Goal: Task Accomplishment & Management: Use online tool/utility

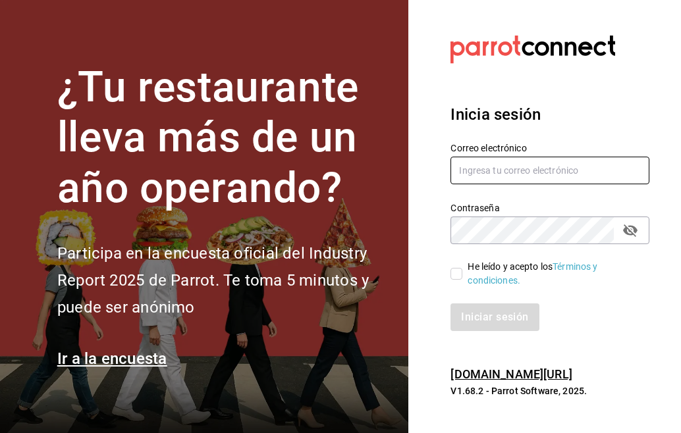
type input "[EMAIL_ADDRESS][DOMAIN_NAME]"
click at [459, 270] on input "He leído y acepto los Términos y condiciones." at bounding box center [456, 274] width 12 height 12
checkbox input "true"
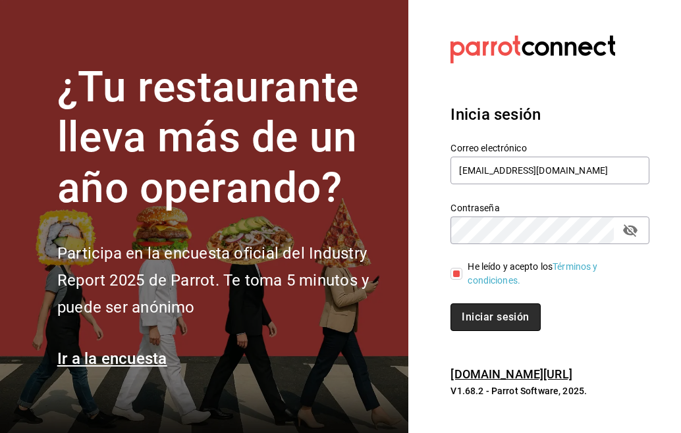
click at [473, 315] on button "Iniciar sesión" at bounding box center [495, 317] width 90 height 28
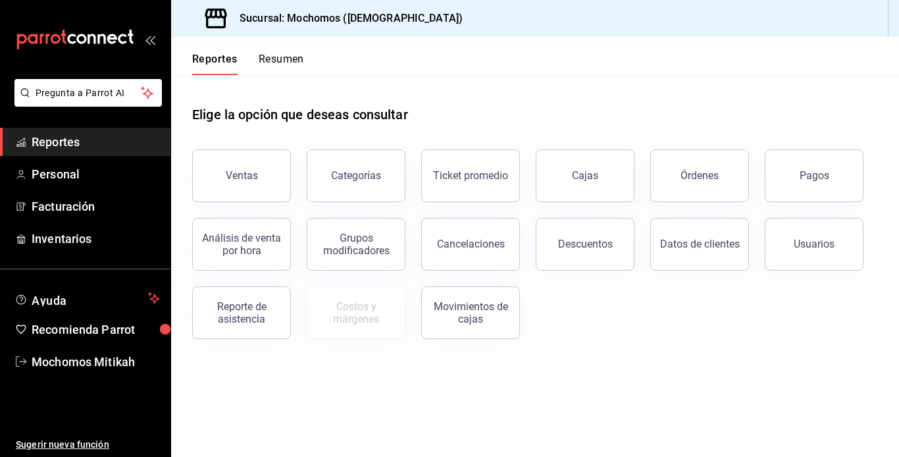
click at [117, 139] on span "Reportes" at bounding box center [96, 142] width 128 height 18
click at [586, 251] on button "Descuentos" at bounding box center [585, 244] width 99 height 53
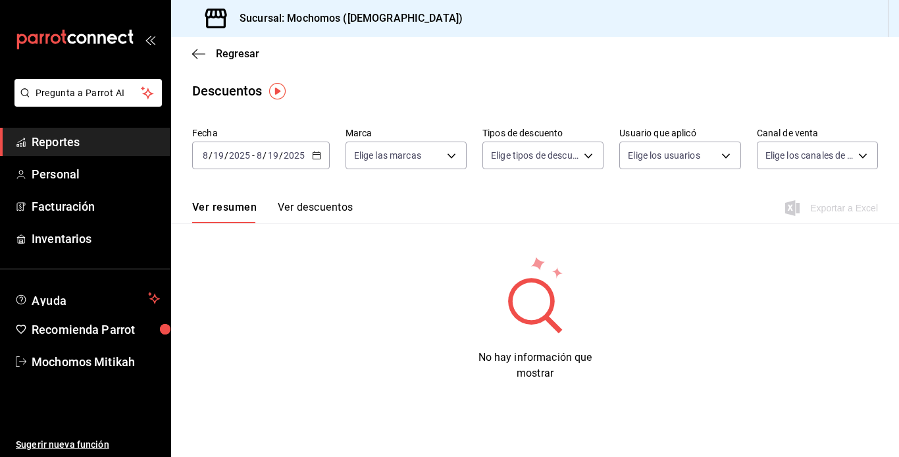
click at [313, 156] on icon "button" at bounding box center [316, 155] width 9 height 9
click at [313, 154] on icon "button" at bounding box center [316, 155] width 9 height 9
click at [285, 154] on input "2025" at bounding box center [294, 155] width 22 height 11
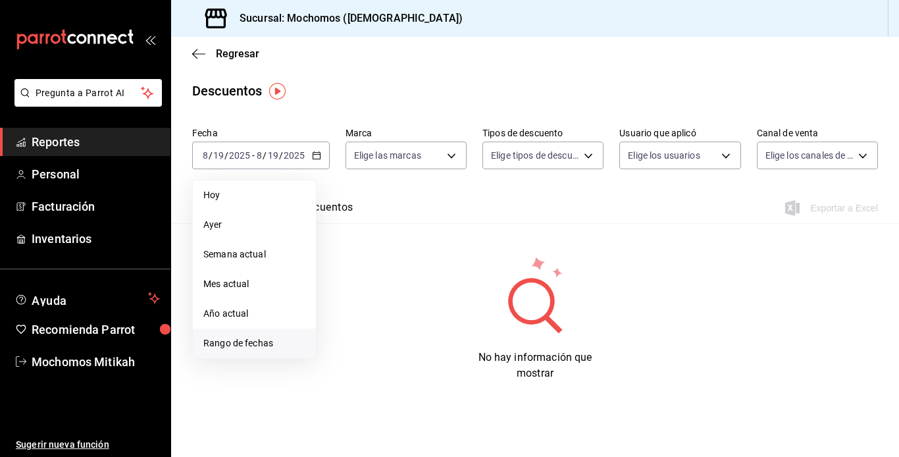
click at [238, 348] on span "Rango de fechas" at bounding box center [254, 343] width 102 height 14
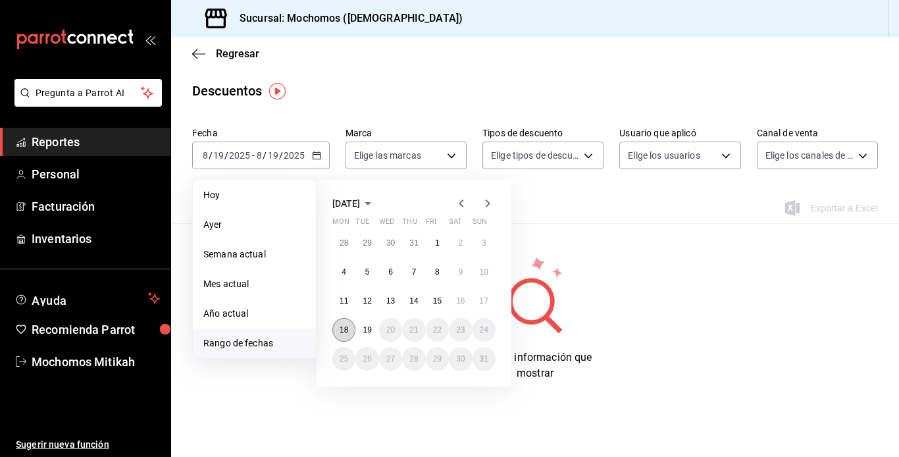
click at [346, 329] on abbr "18" at bounding box center [344, 329] width 9 height 9
click at [361, 330] on button "19" at bounding box center [366, 330] width 23 height 24
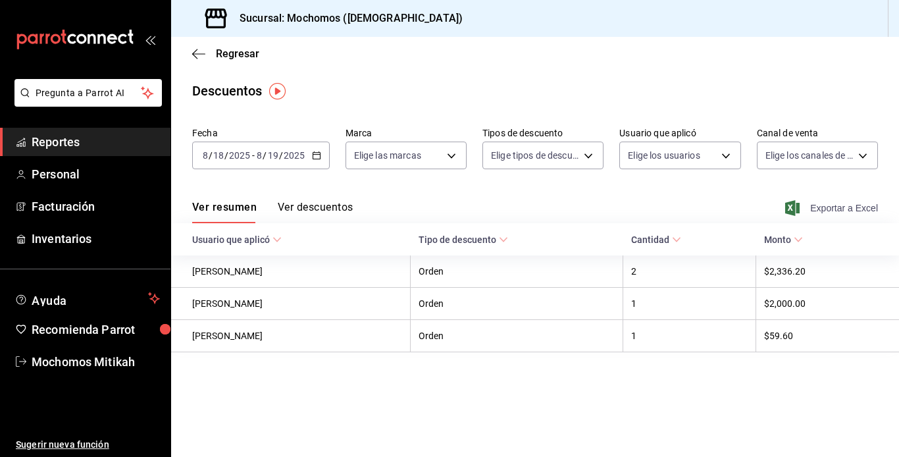
click at [680, 207] on span "Exportar a Excel" at bounding box center [833, 208] width 90 height 16
click at [313, 153] on icon "button" at bounding box center [316, 155] width 9 height 9
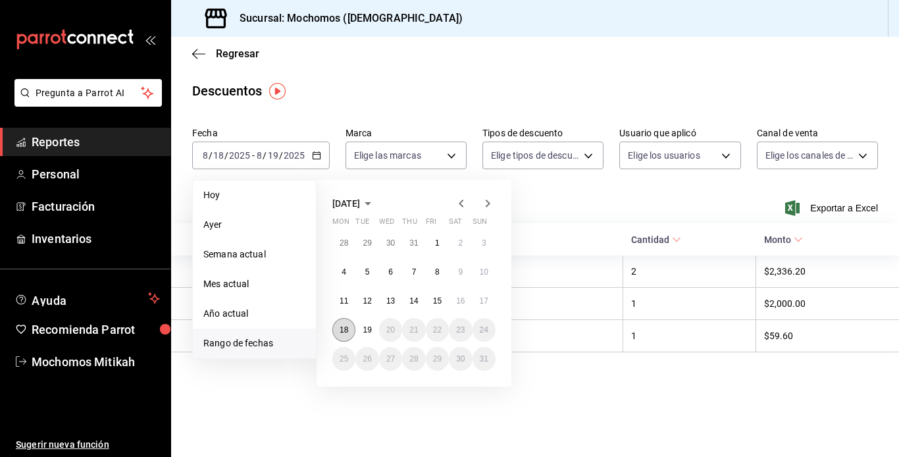
click at [349, 325] on button "18" at bounding box center [343, 330] width 23 height 24
click at [365, 326] on abbr "19" at bounding box center [367, 329] width 9 height 9
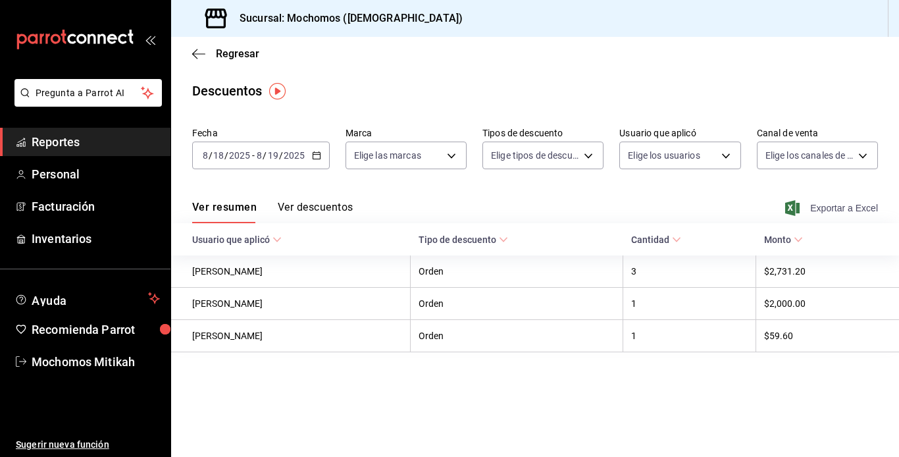
click at [680, 202] on span "Exportar a Excel" at bounding box center [833, 208] width 90 height 16
click at [118, 139] on span "Reportes" at bounding box center [96, 142] width 128 height 18
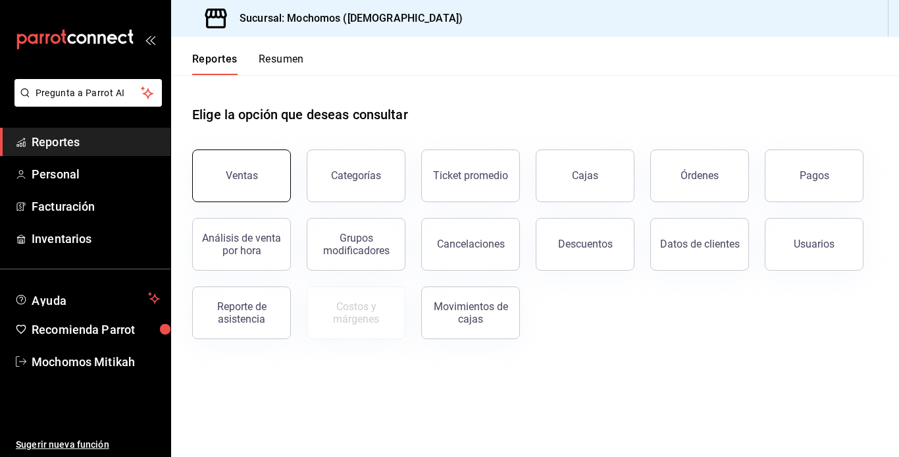
click at [261, 186] on button "Ventas" at bounding box center [241, 175] width 99 height 53
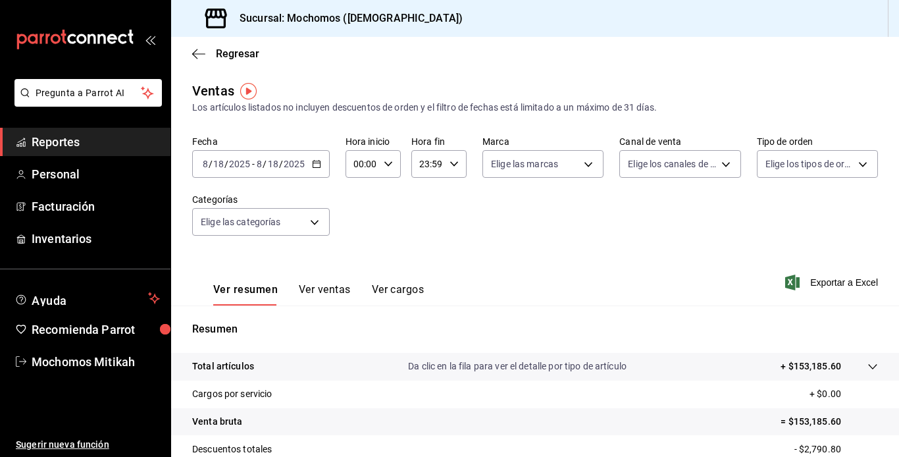
click at [315, 165] on icon "button" at bounding box center [316, 163] width 9 height 9
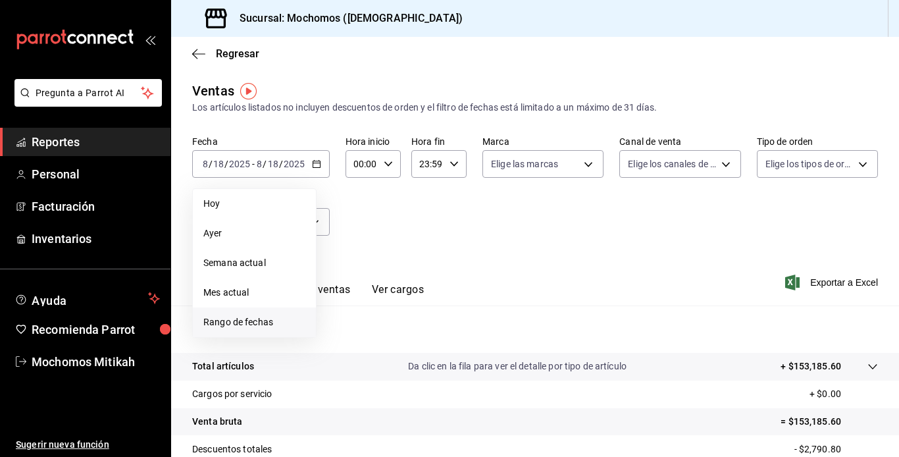
click at [234, 323] on span "Rango de fechas" at bounding box center [254, 322] width 102 height 14
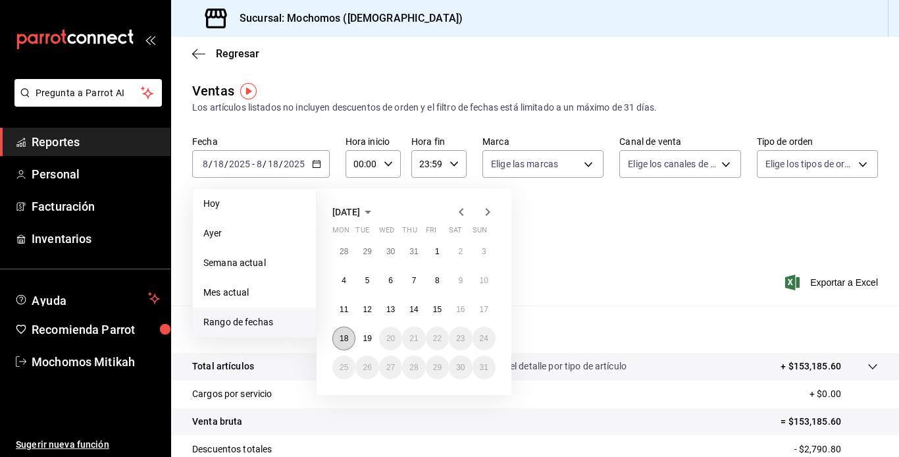
click at [341, 339] on abbr "18" at bounding box center [344, 338] width 9 height 9
click at [367, 336] on abbr "19" at bounding box center [367, 338] width 9 height 9
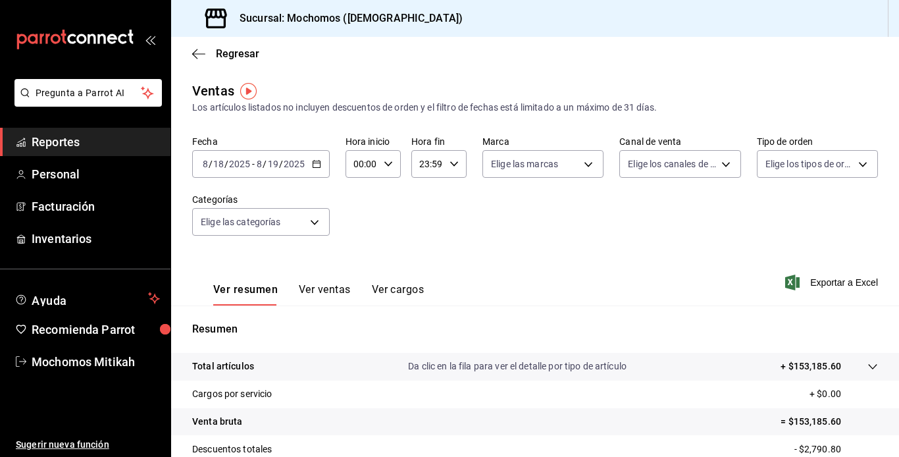
click at [371, 336] on p "Resumen" at bounding box center [535, 329] width 686 height 16
click at [371, 335] on p "Resumen" at bounding box center [535, 329] width 686 height 16
click at [385, 161] on icon "button" at bounding box center [388, 163] width 9 height 9
click at [361, 199] on span "00" at bounding box center [358, 197] width 6 height 11
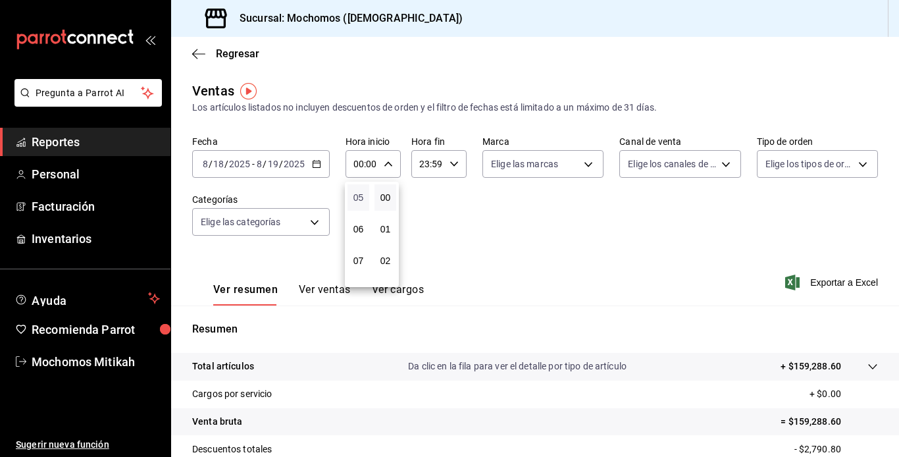
click at [361, 198] on span "05" at bounding box center [358, 197] width 6 height 11
type input "05:00"
click at [448, 161] on div at bounding box center [449, 228] width 899 height 457
click at [423, 165] on input "23:59" at bounding box center [427, 164] width 33 height 26
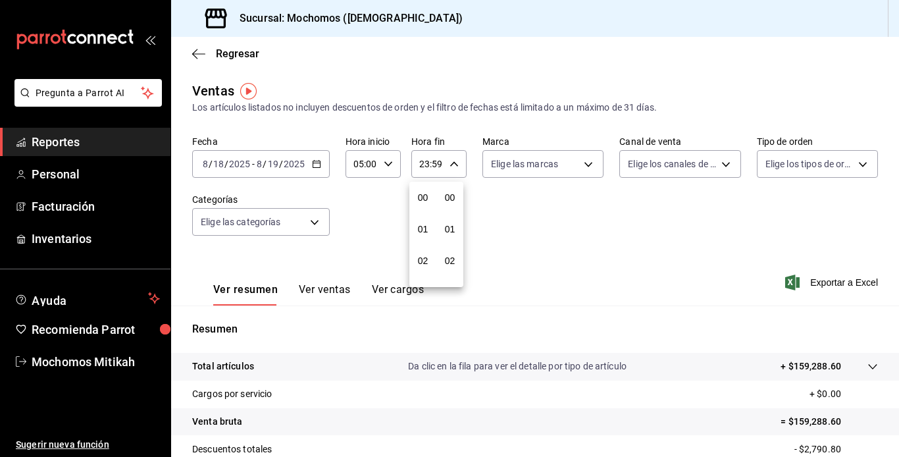
scroll to position [1790, 0]
click at [423, 209] on span "21" at bounding box center [423, 208] width 6 height 11
type input "21:59"
click at [420, 223] on span "04" at bounding box center [423, 224] width 6 height 11
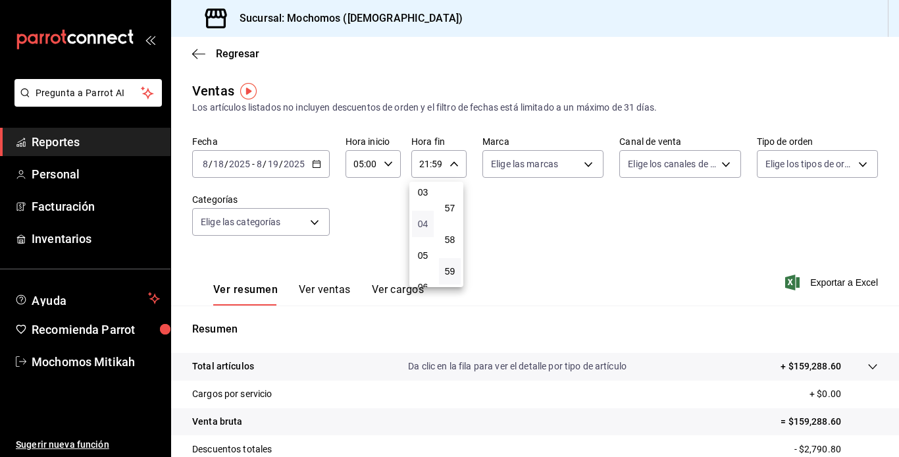
type input "04:59"
click at [680, 279] on div at bounding box center [449, 228] width 899 height 457
click at [680, 280] on span "Exportar a Excel" at bounding box center [833, 282] width 90 height 16
click at [90, 143] on span "Reportes" at bounding box center [96, 142] width 128 height 18
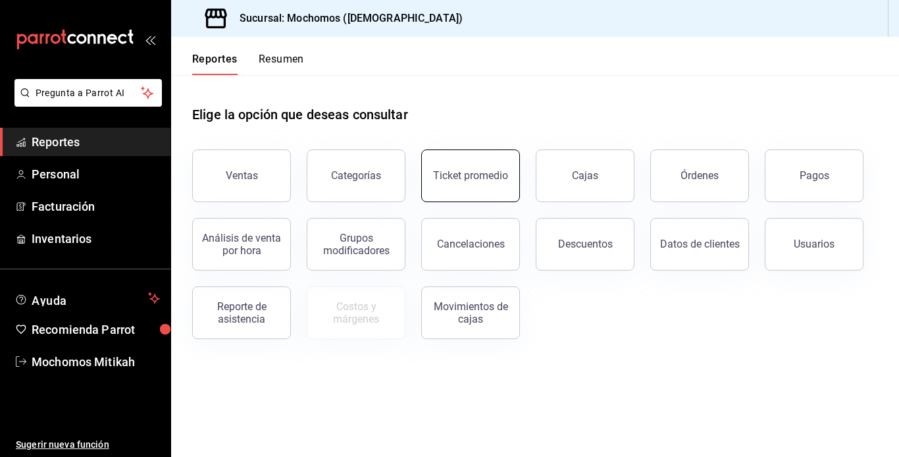
click at [488, 190] on button "Ticket promedio" at bounding box center [470, 175] width 99 height 53
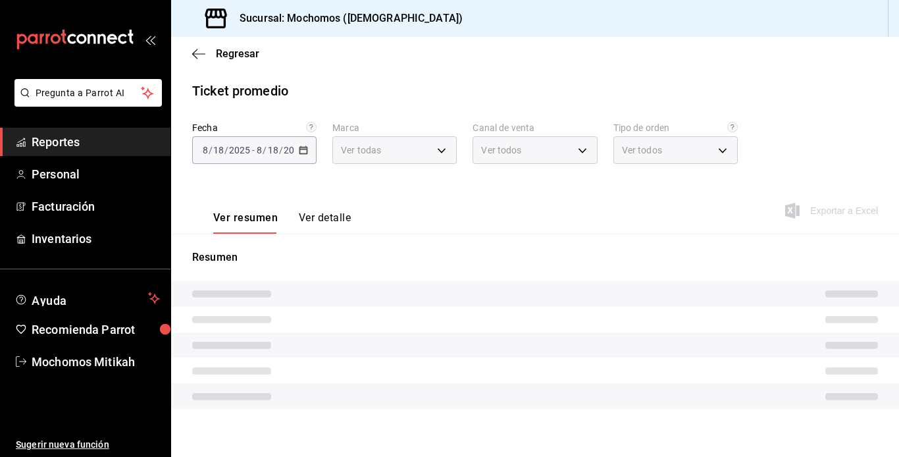
type input "d0e5f648-281b-433d-bf08-9501e0541b8c"
type input "PARROT,UBER_EATS,RAPPI,DIDI_FOOD,ONLINE"
type input "cc440b54-242b-418e-867f-ce57fb098104,EXTERNAL,95b7c8a9-84d2-4e3b-995f-2f2c21fa6…"
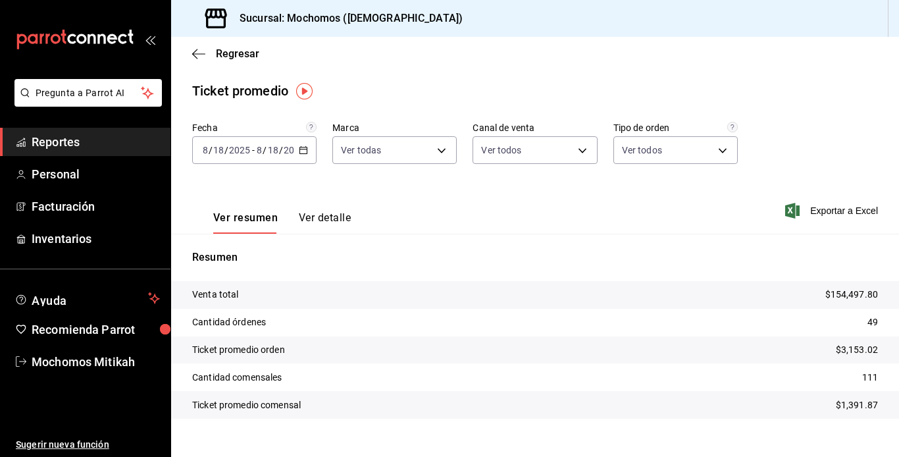
click at [276, 144] on div "[DATE] [DATE] - [DATE] [DATE]" at bounding box center [254, 150] width 124 height 28
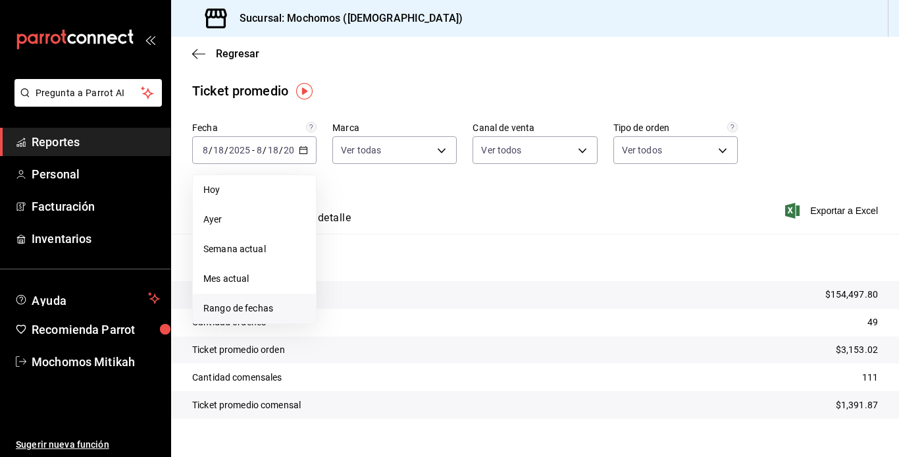
click at [265, 309] on span "Rango de fechas" at bounding box center [254, 308] width 102 height 14
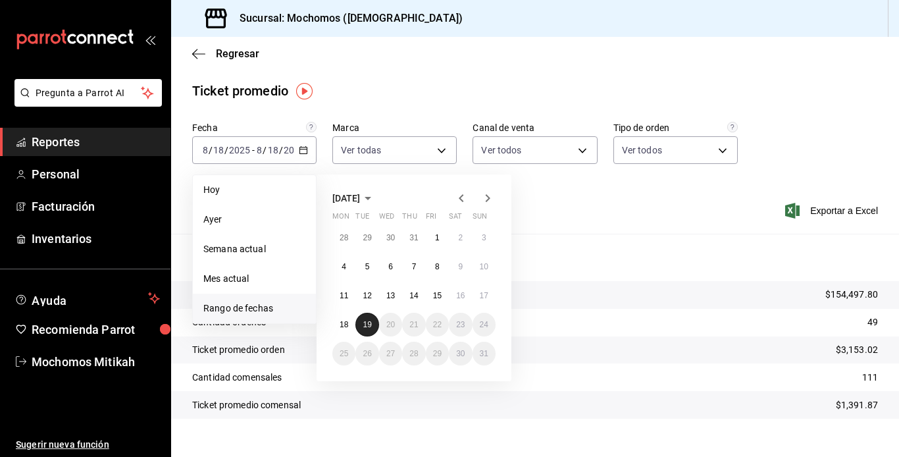
click at [365, 325] on abbr "19" at bounding box center [367, 324] width 9 height 9
click at [346, 324] on abbr "18" at bounding box center [344, 324] width 9 height 9
